Goal: Check status: Check status

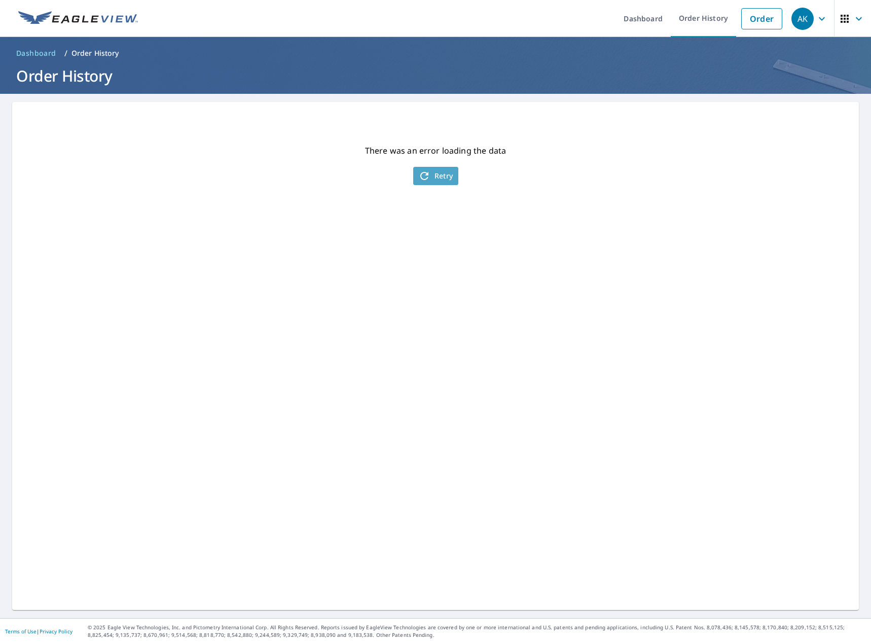
click at [447, 174] on span "Retry" at bounding box center [435, 176] width 35 height 12
